Goal: Information Seeking & Learning: Learn about a topic

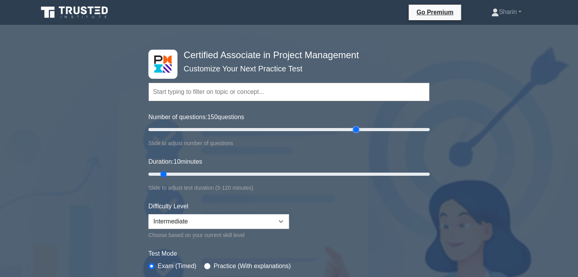
drag, startPoint x: 157, startPoint y: 128, endPoint x: 355, endPoint y: 141, distance: 198.4
type input "150"
click at [355, 134] on input "Number of questions: 150 questions" at bounding box center [288, 129] width 281 height 9
drag, startPoint x: 163, startPoint y: 171, endPoint x: 454, endPoint y: 180, distance: 290.8
type input "120"
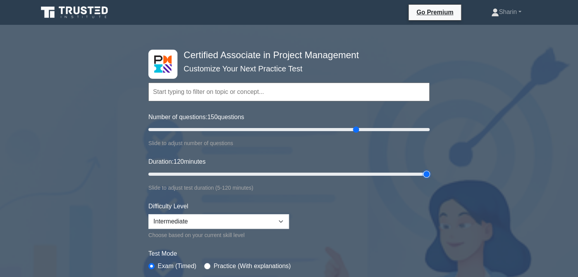
click at [430, 179] on input "Duration: 120 minutes" at bounding box center [288, 173] width 281 height 9
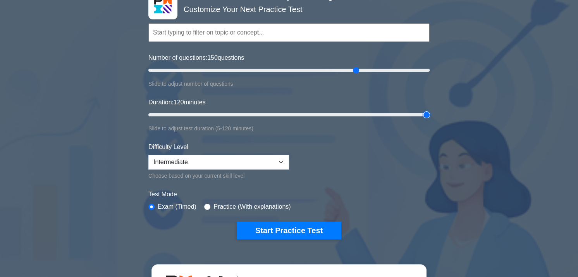
scroll to position [83, 0]
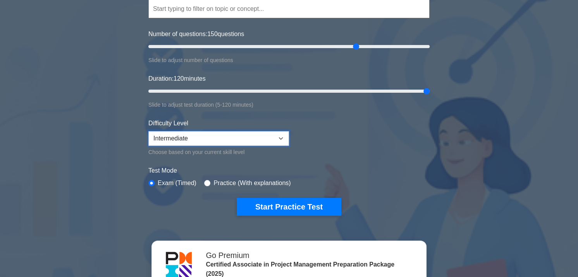
click at [286, 134] on select "Beginner Intermediate Expert" at bounding box center [218, 138] width 141 height 15
select select "expert"
click at [148, 131] on select "Beginner Intermediate Expert" at bounding box center [218, 138] width 141 height 15
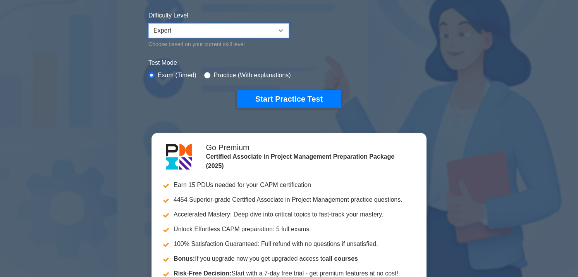
scroll to position [210, 0]
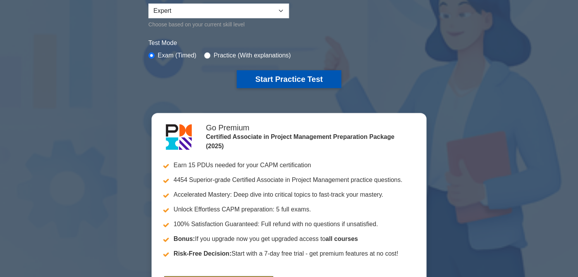
click at [305, 79] on button "Start Practice Test" at bounding box center [289, 79] width 105 height 18
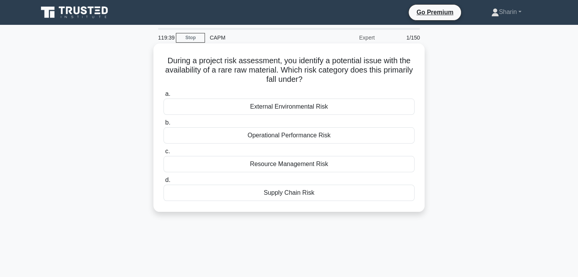
click at [325, 165] on div "Resource Management Risk" at bounding box center [289, 164] width 251 height 16
click at [164, 154] on input "c. Resource Management Risk" at bounding box center [164, 151] width 0 height 5
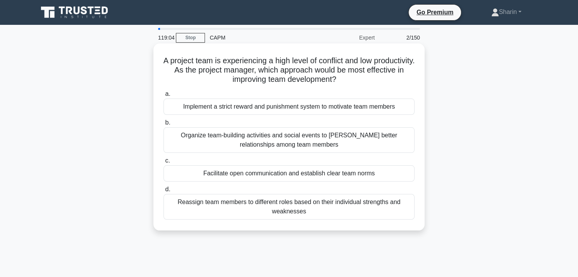
click at [249, 135] on div "Organize team-building activities and social events to [PERSON_NAME] better rel…" at bounding box center [289, 140] width 251 height 26
click at [164, 125] on input "b. Organize team-building activities and social events to [PERSON_NAME] better …" at bounding box center [164, 122] width 0 height 5
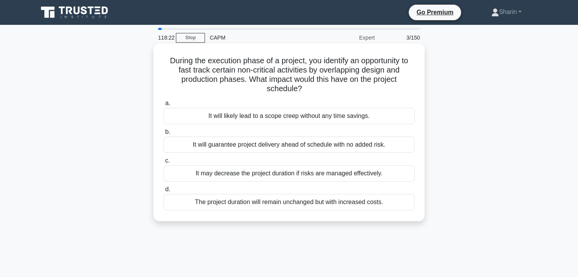
click at [271, 172] on div "It may decrease the project duration if risks are managed effectively." at bounding box center [289, 173] width 251 height 16
click at [164, 163] on input "c. It may decrease the project duration if risks are managed effectively." at bounding box center [164, 160] width 0 height 5
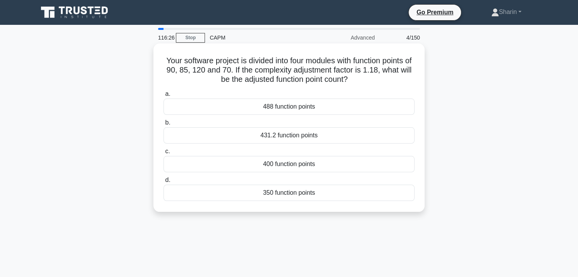
click at [331, 192] on div "350 function points" at bounding box center [289, 192] width 251 height 16
click at [164, 183] on input "d. 350 function points" at bounding box center [164, 179] width 0 height 5
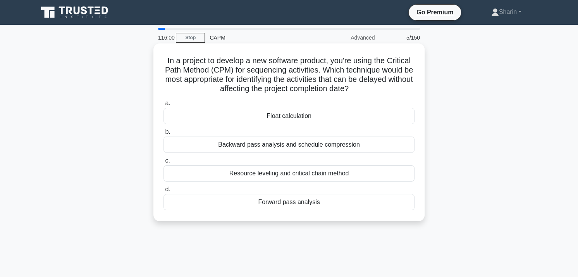
click at [297, 115] on div "Float calculation" at bounding box center [289, 116] width 251 height 16
click at [164, 106] on input "a. Float calculation" at bounding box center [164, 103] width 0 height 5
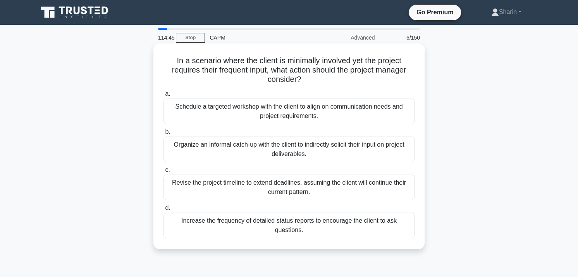
click at [344, 115] on div "Schedule a targeted workshop with the client to align on communication needs an…" at bounding box center [289, 111] width 251 height 26
click at [164, 96] on input "a. Schedule a targeted workshop with the client to align on communication needs…" at bounding box center [164, 93] width 0 height 5
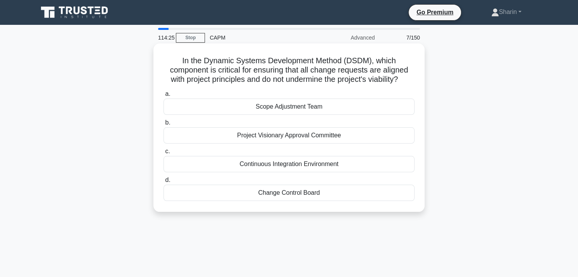
click at [317, 195] on div "Change Control Board" at bounding box center [289, 192] width 251 height 16
click at [164, 183] on input "d. Change Control Board" at bounding box center [164, 179] width 0 height 5
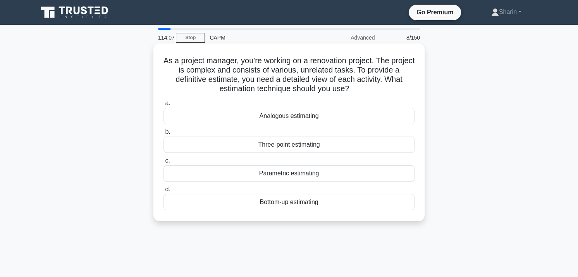
click at [300, 201] on div "Bottom-up estimating" at bounding box center [289, 202] width 251 height 16
click at [164, 192] on input "d. Bottom-up estimating" at bounding box center [164, 189] width 0 height 5
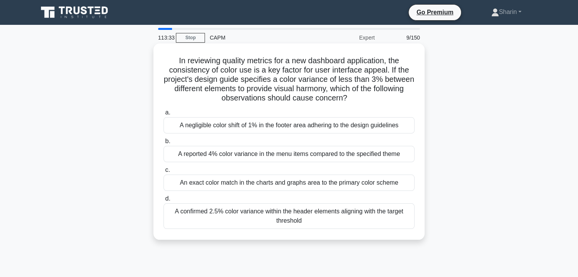
click at [252, 155] on div "A reported 4% color variance in the menu items compared to the specified theme" at bounding box center [289, 154] width 251 height 16
click at [164, 144] on input "b. A reported 4% color variance in the menu items compared to the specified the…" at bounding box center [164, 141] width 0 height 5
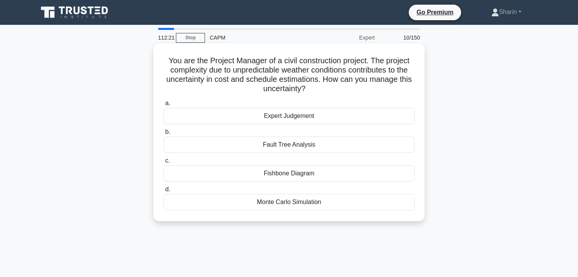
click at [312, 117] on div "Expert Judgement" at bounding box center [289, 116] width 251 height 16
click at [164, 106] on input "a. Expert Judgement" at bounding box center [164, 103] width 0 height 5
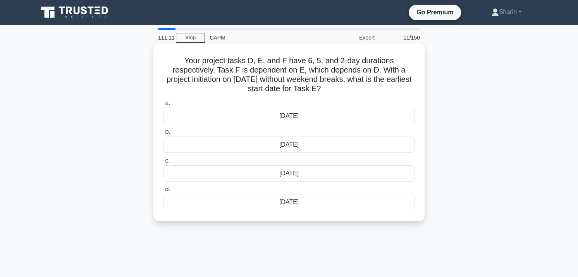
click at [284, 118] on div "[DATE]" at bounding box center [289, 116] width 251 height 16
click at [164, 106] on input "a. [DATE]" at bounding box center [164, 103] width 0 height 5
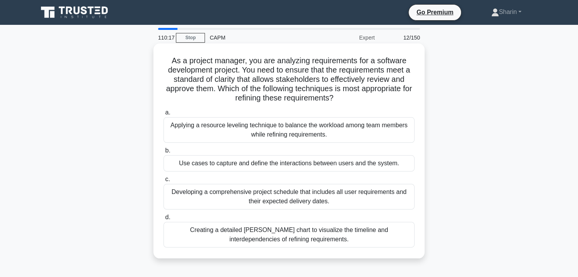
click at [319, 202] on div "Developing a comprehensive project schedule that includes all user requirements…" at bounding box center [289, 197] width 251 height 26
click at [164, 182] on input "c. Developing a comprehensive project schedule that includes all user requireme…" at bounding box center [164, 179] width 0 height 5
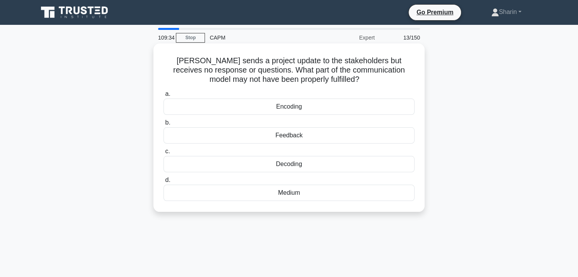
click at [298, 136] on div "Feedback" at bounding box center [289, 135] width 251 height 16
click at [164, 125] on input "b. Feedback" at bounding box center [164, 122] width 0 height 5
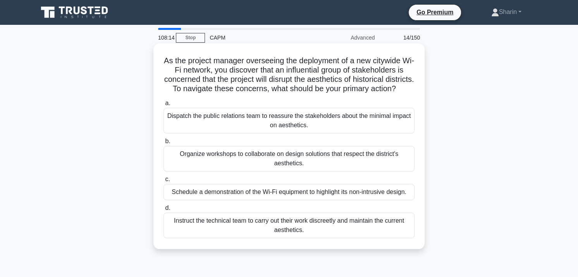
click at [264, 165] on div "Organize workshops to collaborate on design solutions that respect the district…" at bounding box center [289, 159] width 251 height 26
click at [164, 144] on input "b. Organize workshops to collaborate on design solutions that respect the distr…" at bounding box center [164, 141] width 0 height 5
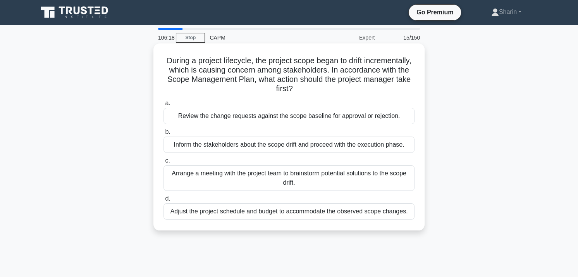
click at [310, 117] on div "Review the change requests against the scope baseline for approval or rejection." at bounding box center [289, 116] width 251 height 16
click at [164, 106] on input "a. Review the change requests against the scope baseline for approval or reject…" at bounding box center [164, 103] width 0 height 5
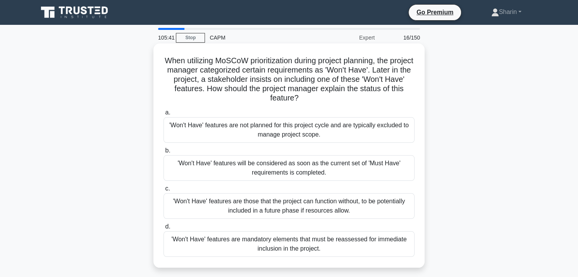
click at [246, 125] on div "'Won't Have' features are not planned for this project cycle and are typically …" at bounding box center [289, 130] width 251 height 26
click at [164, 115] on input "a. 'Won't Have' features are not planned for this project cycle and are typical…" at bounding box center [164, 112] width 0 height 5
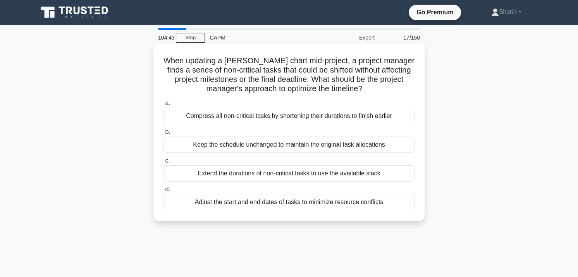
click at [330, 203] on div "Adjust the start and end dates of tasks to minimize resource conflicts" at bounding box center [289, 202] width 251 height 16
click at [164, 192] on input "d. Adjust the start and end dates of tasks to minimize resource conflicts" at bounding box center [164, 189] width 0 height 5
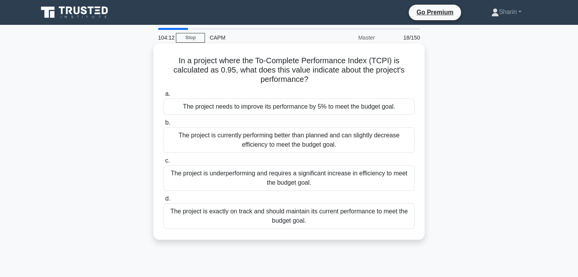
click at [241, 111] on div "The project needs to improve its performance by 5% to meet the budget goal." at bounding box center [289, 106] width 251 height 16
click at [164, 96] on input "a. The project needs to improve its performance by 5% to meet the budget goal." at bounding box center [164, 93] width 0 height 5
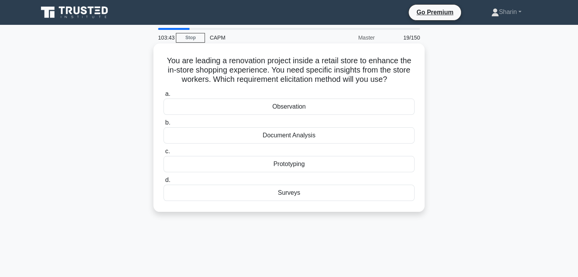
click at [306, 191] on div "Surveys" at bounding box center [289, 192] width 251 height 16
click at [164, 183] on input "d. Surveys" at bounding box center [164, 179] width 0 height 5
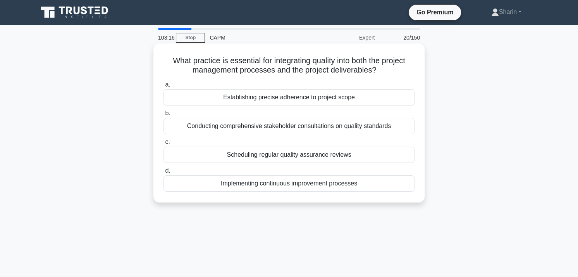
click at [304, 97] on div "Establishing precise adherence to project scope" at bounding box center [289, 97] width 251 height 16
click at [164, 87] on input "a. Establishing precise adherence to project scope" at bounding box center [164, 84] width 0 height 5
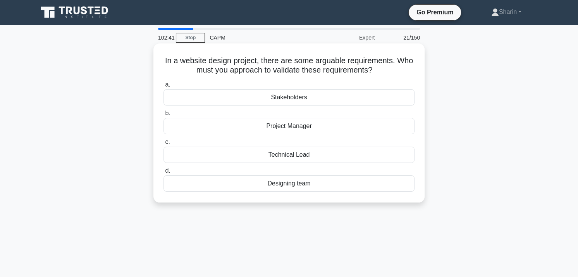
click at [315, 128] on div "Project Manager" at bounding box center [289, 126] width 251 height 16
click at [164, 116] on input "b. Project Manager" at bounding box center [164, 113] width 0 height 5
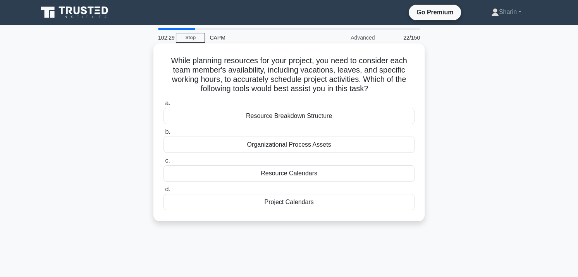
click at [317, 171] on div "Resource Calendars" at bounding box center [289, 173] width 251 height 16
click at [164, 163] on input "c. Resource Calendars" at bounding box center [164, 160] width 0 height 5
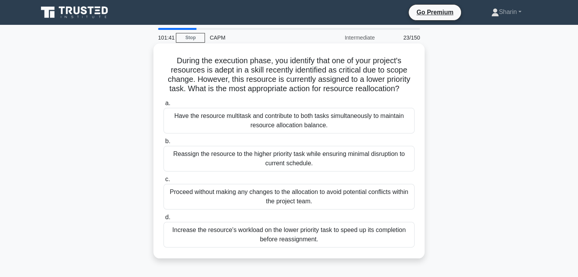
click at [312, 159] on div "Reassign the resource to the higher priority task while ensuring minimal disrup…" at bounding box center [289, 159] width 251 height 26
click at [164, 144] on input "b. Reassign the resource to the higher priority task while ensuring minimal dis…" at bounding box center [164, 141] width 0 height 5
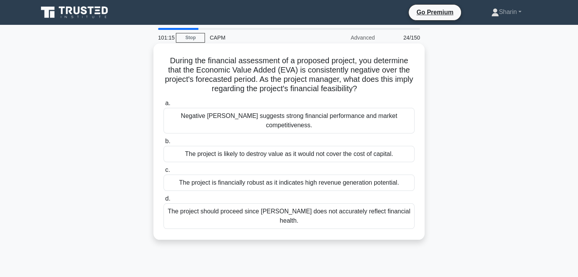
click at [357, 149] on div "The project is likely to destroy value as it would not cover the cost of capita…" at bounding box center [289, 154] width 251 height 16
click at [164, 144] on input "b. The project is likely to destroy value as it would not cover the cost of cap…" at bounding box center [164, 141] width 0 height 5
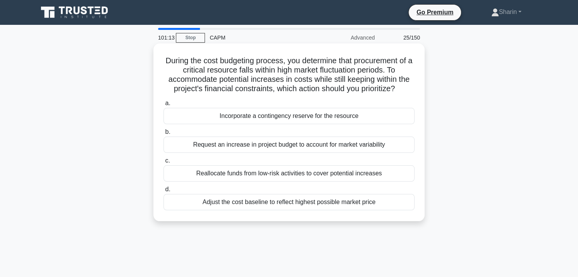
drag, startPoint x: 357, startPoint y: 149, endPoint x: 257, endPoint y: 86, distance: 118.1
click at [257, 86] on div "During the cost budgeting process, you determine that procurement of a critical…" at bounding box center [289, 132] width 265 height 171
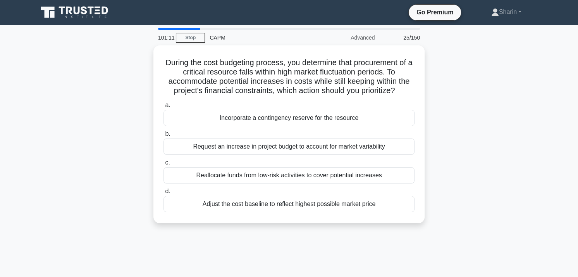
click at [480, 175] on div "During the cost budgeting process, you determine that procurement of a critical…" at bounding box center [289, 138] width 512 height 187
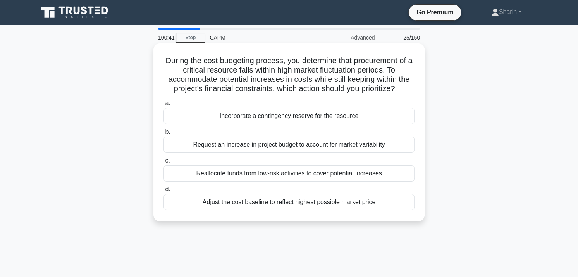
click at [235, 115] on div "Incorporate a contingency reserve for the resource" at bounding box center [289, 116] width 251 height 16
click at [164, 106] on input "a. Incorporate a contingency reserve for the resource" at bounding box center [164, 103] width 0 height 5
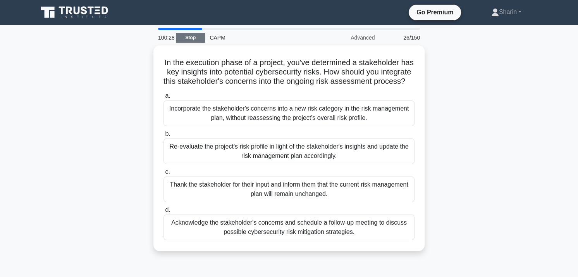
click at [196, 35] on link "Stop" at bounding box center [190, 38] width 29 height 10
